Goal: Information Seeking & Learning: Learn about a topic

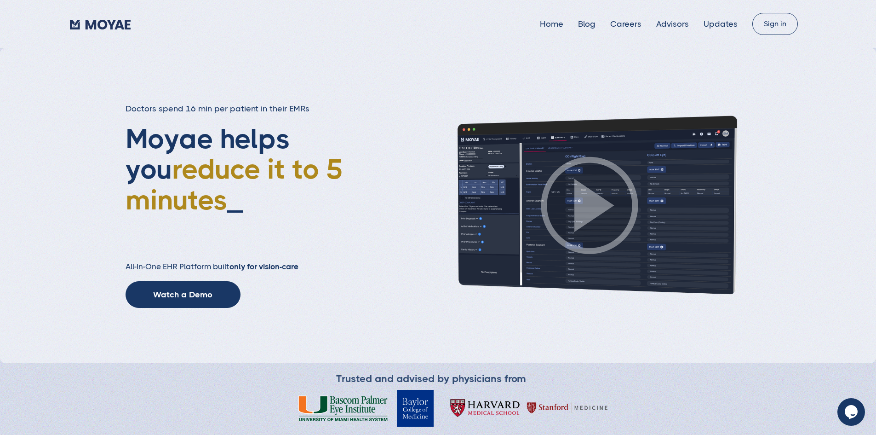
click at [594, 88] on div "Doctors spend 16 min per patient in their EMRs Moyae helps you reduce it to 5 m…" at bounding box center [438, 205] width 876 height 315
click at [540, 24] on link "Home" at bounding box center [551, 23] width 23 height 9
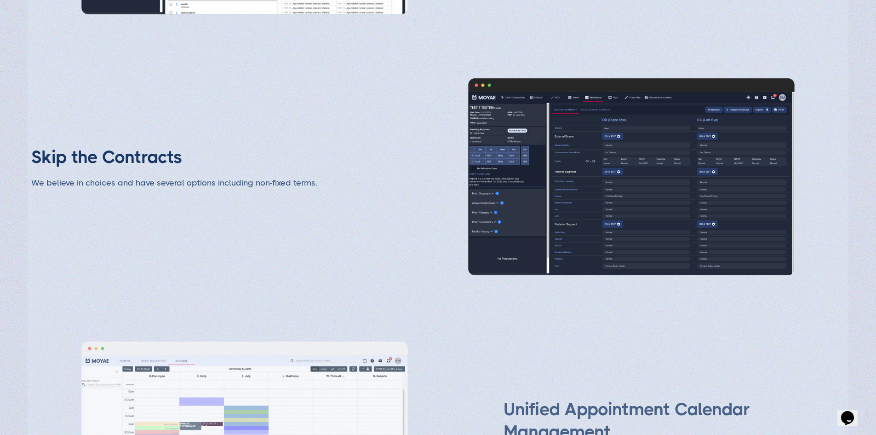
scroll to position [1702, 0]
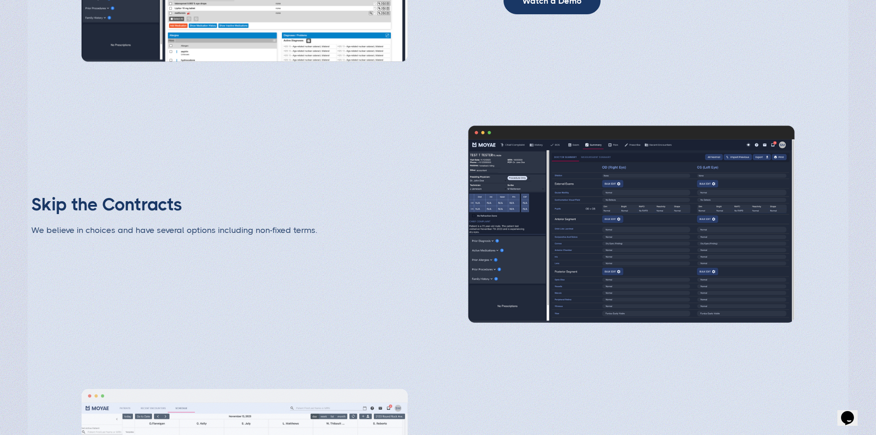
type input "Subscribe"
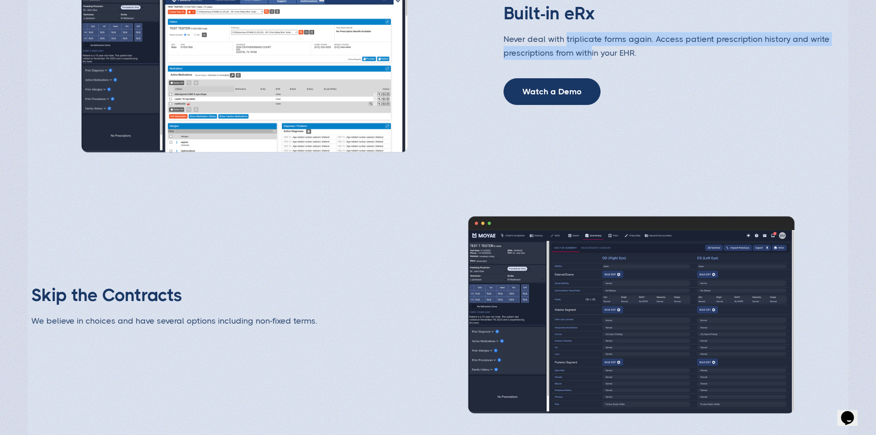
drag, startPoint x: 568, startPoint y: 112, endPoint x: 686, endPoint y: 123, distance: 117.7
click at [686, 60] on p "Never deal with triplicate forms again. Access patient prescription history and…" at bounding box center [674, 46] width 341 height 28
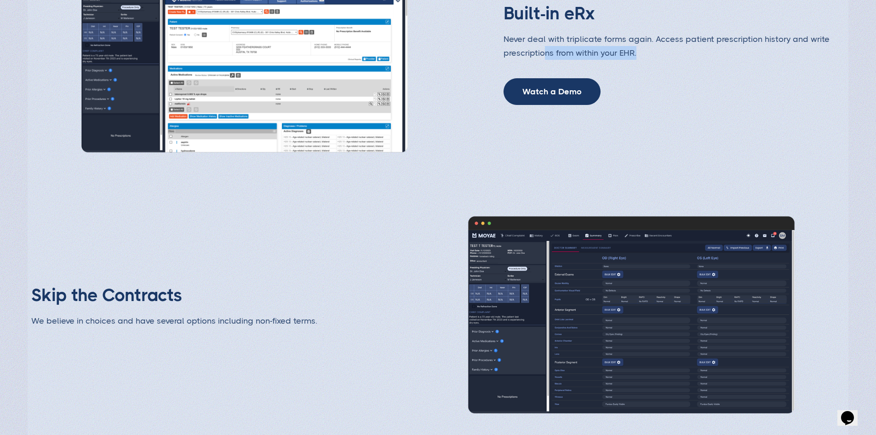
drag, startPoint x: 769, startPoint y: 132, endPoint x: 638, endPoint y: 135, distance: 131.6
click at [638, 60] on p "Never deal with triplicate forms again. Access patient prescription history and…" at bounding box center [674, 46] width 341 height 28
click at [255, 138] on img at bounding box center [244, 54] width 362 height 204
click at [601, 106] on link "Watch a Demo" at bounding box center [552, 93] width 97 height 27
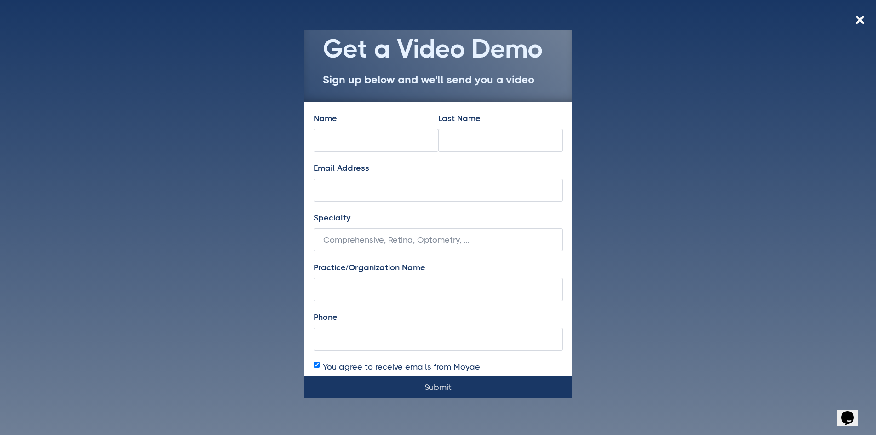
drag, startPoint x: 172, startPoint y: 189, endPoint x: 175, endPoint y: 185, distance: 4.9
click at [175, 185] on div "Get a Video Demo Sign up below and we'll send you a video Name Last Name Email …" at bounding box center [438, 217] width 876 height 435
click at [859, 16] on img at bounding box center [860, 20] width 8 height 8
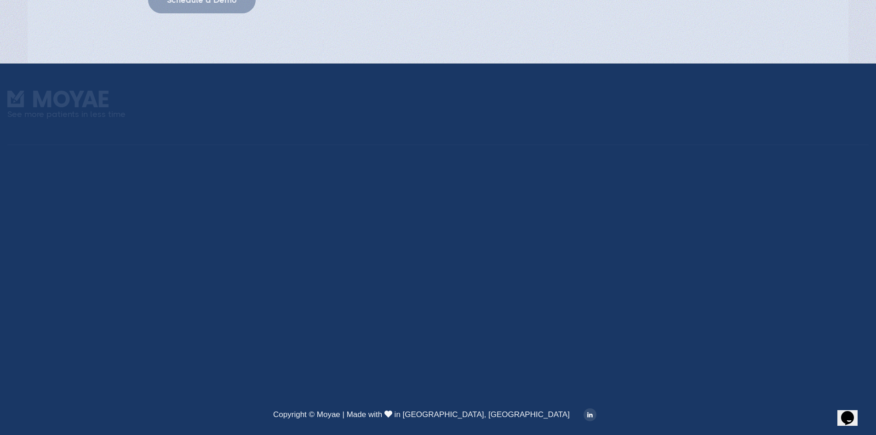
scroll to position [2485, 0]
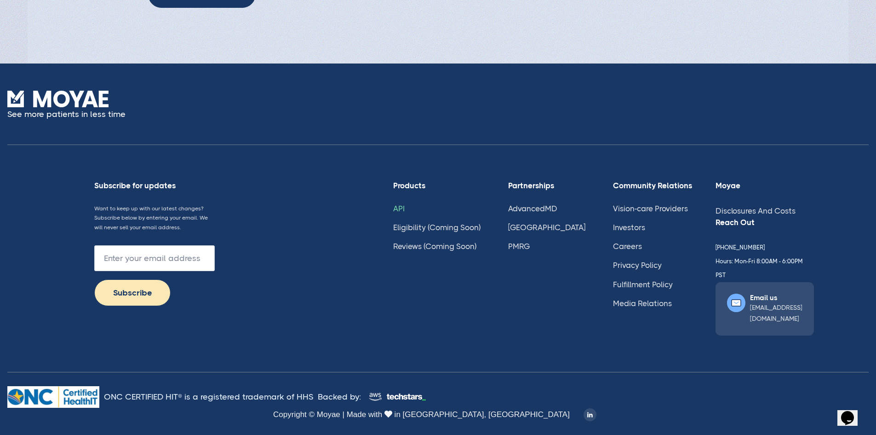
click at [405, 213] on link "API" at bounding box center [398, 208] width 11 height 9
